Goal: Task Accomplishment & Management: Manage account settings

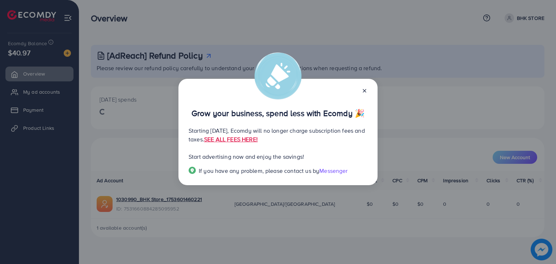
click at [365, 90] on icon at bounding box center [365, 91] width 6 height 6
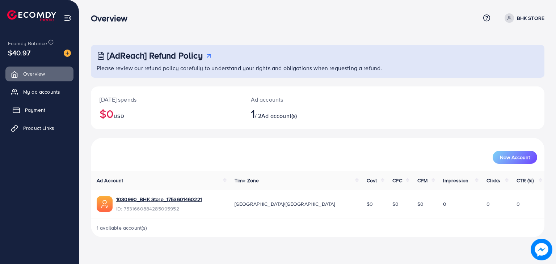
click at [41, 110] on span "Payment" at bounding box center [35, 109] width 20 height 7
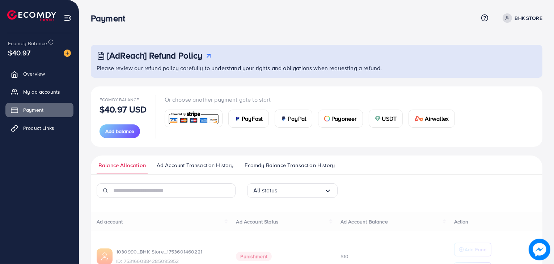
scroll to position [48, 0]
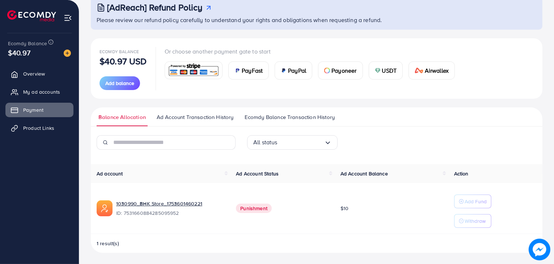
click at [186, 110] on ul "Balance Allocation Ad Account Transaction History Ecomdy Balance Transaction Hi…" at bounding box center [317, 116] width 452 height 19
click at [193, 119] on span "Ad Account Transaction History" at bounding box center [195, 117] width 77 height 8
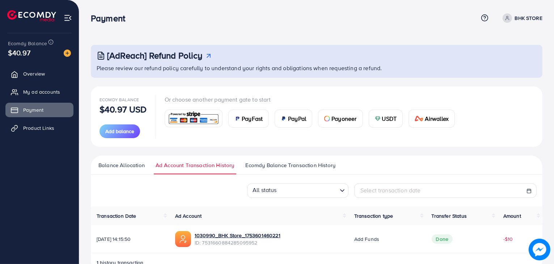
scroll to position [20, 0]
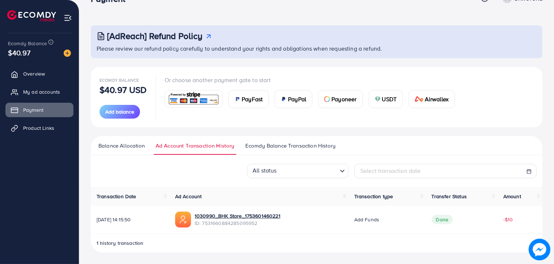
click at [293, 140] on ul "Balance Allocation Ad Account Transaction History Ecomdy Balance Transaction Hi…" at bounding box center [317, 145] width 452 height 19
click at [288, 144] on span "Ecomdy Balance Transaction History" at bounding box center [290, 146] width 90 height 8
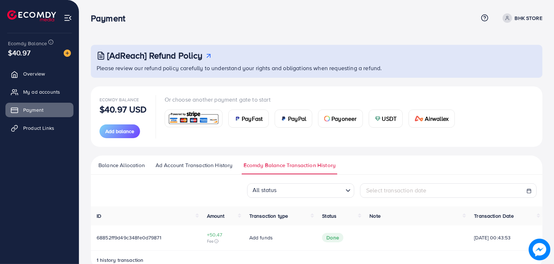
click at [204, 115] on img at bounding box center [193, 119] width 53 height 16
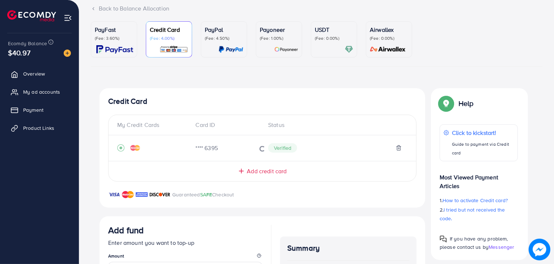
scroll to position [49, 0]
click at [402, 148] on div "Verified" at bounding box center [334, 148] width 145 height 9
click at [397, 149] on icon at bounding box center [398, 148] width 3 height 5
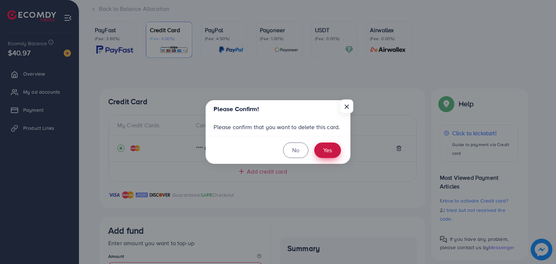
click at [329, 146] on button "Yes" at bounding box center [327, 151] width 27 height 16
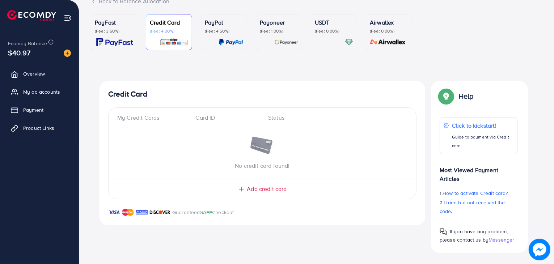
scroll to position [0, 0]
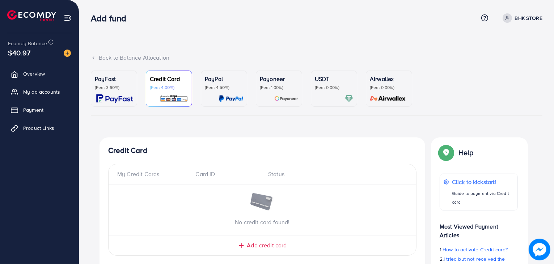
click at [123, 93] on div "PayFast (Fee: 3.60%)" at bounding box center [114, 89] width 38 height 28
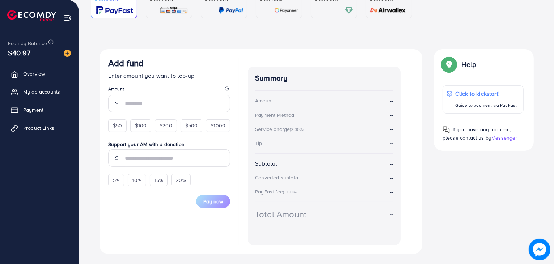
scroll to position [104, 0]
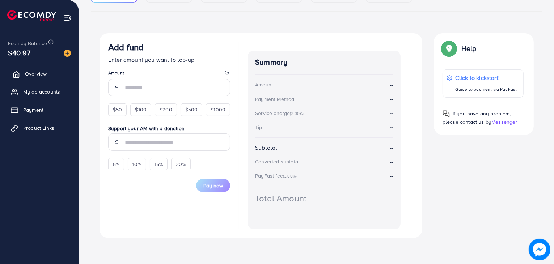
click at [50, 72] on link "Overview" at bounding box center [39, 74] width 68 height 14
